Goal: Task Accomplishment & Management: Manage account settings

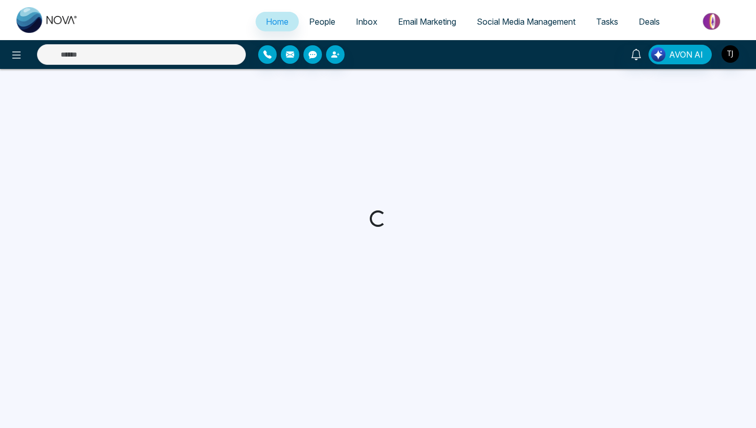
select select "*"
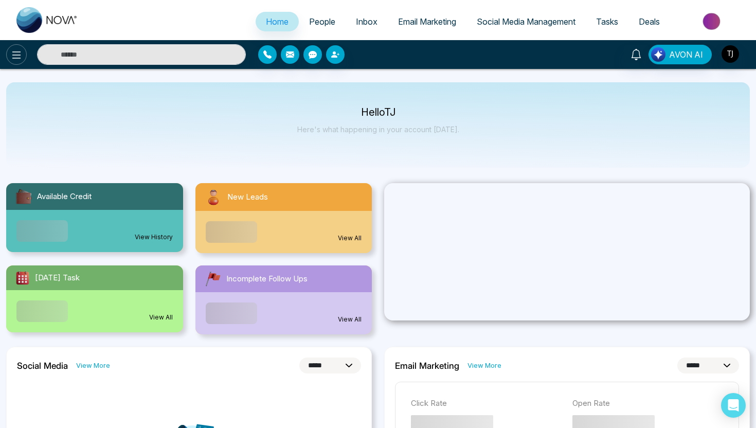
click at [22, 47] on button at bounding box center [16, 54] width 21 height 21
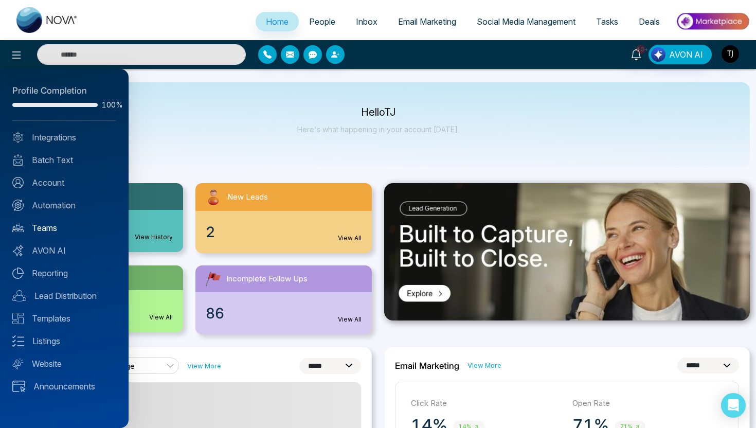
click at [42, 229] on link "Teams" at bounding box center [64, 228] width 104 height 12
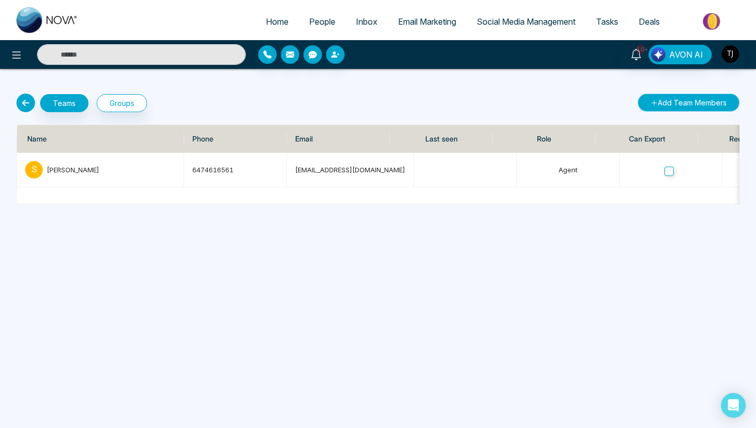
click at [691, 101] on button "Add Team Members" at bounding box center [689, 103] width 102 height 18
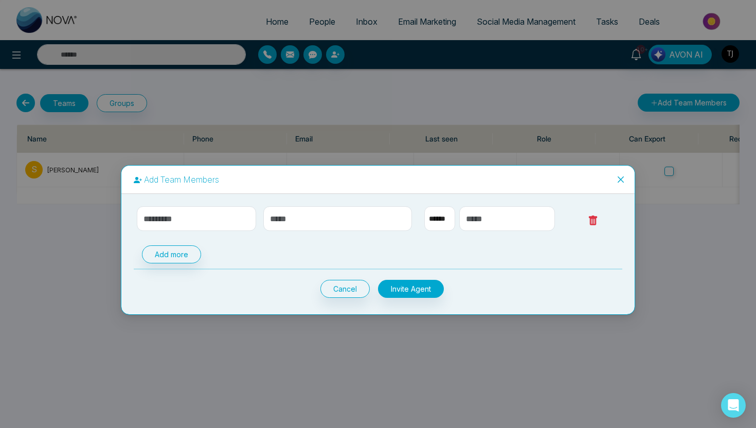
select select "**"
click at [217, 220] on input "text" at bounding box center [196, 218] width 119 height 25
click at [328, 227] on input "text" at bounding box center [337, 218] width 149 height 25
click at [495, 225] on input "text" at bounding box center [507, 218] width 96 height 25
click at [173, 254] on button "Add more" at bounding box center [171, 254] width 59 height 18
